Goal: Task Accomplishment & Management: Manage account settings

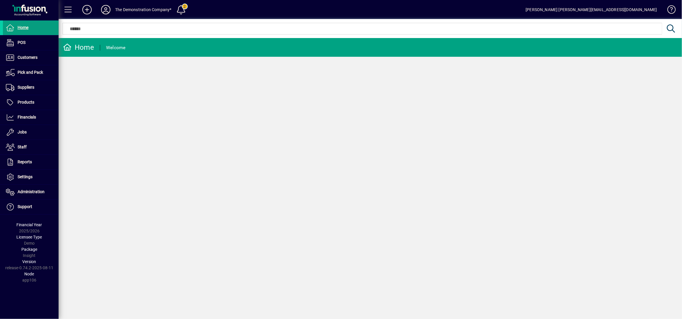
click at [103, 9] on icon at bounding box center [106, 9] width 12 height 9
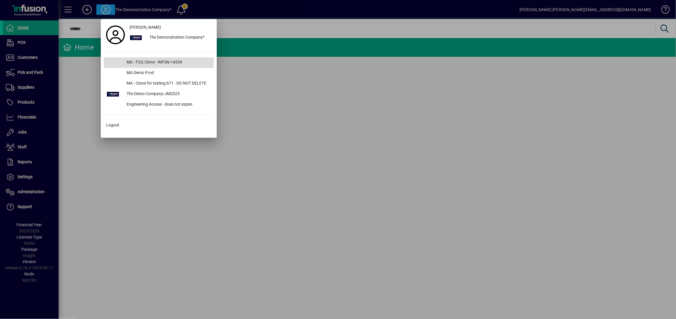
click at [125, 64] on div "MD - P2G Clone - INFSN-14539" at bounding box center [168, 62] width 92 height 11
